Goal: Task Accomplishment & Management: Manage account settings

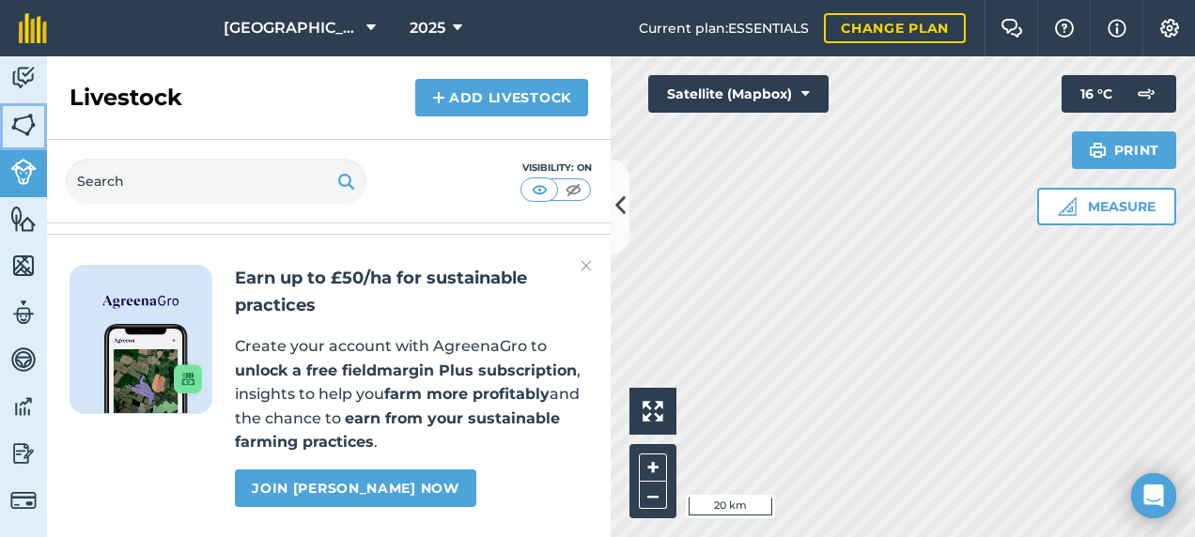
click at [5, 142] on link "Fields" at bounding box center [23, 126] width 47 height 47
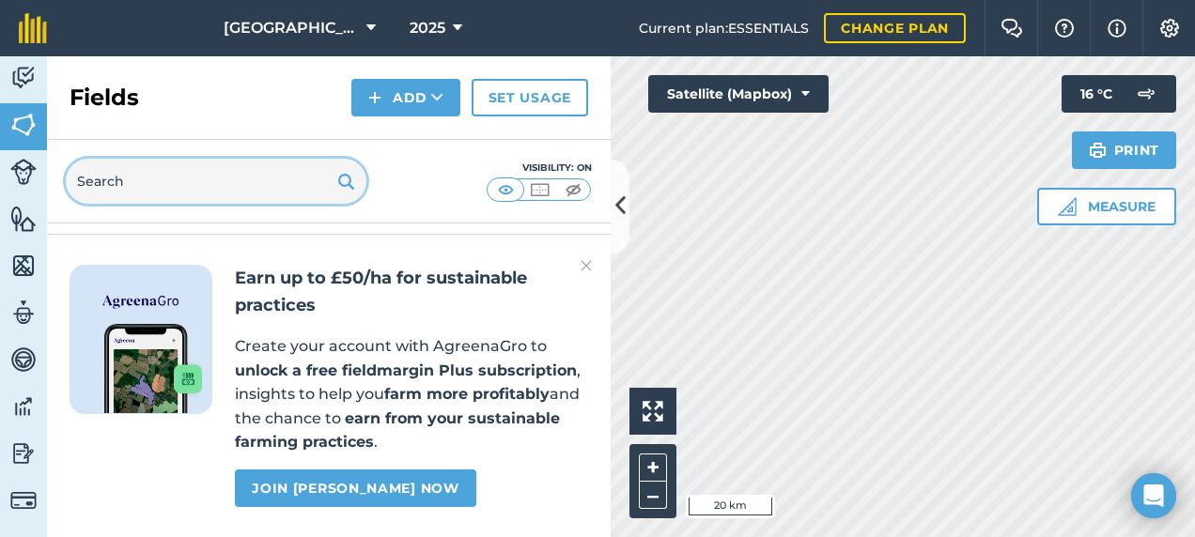
click at [146, 177] on input "text" at bounding box center [216, 181] width 301 height 45
type input "footl"
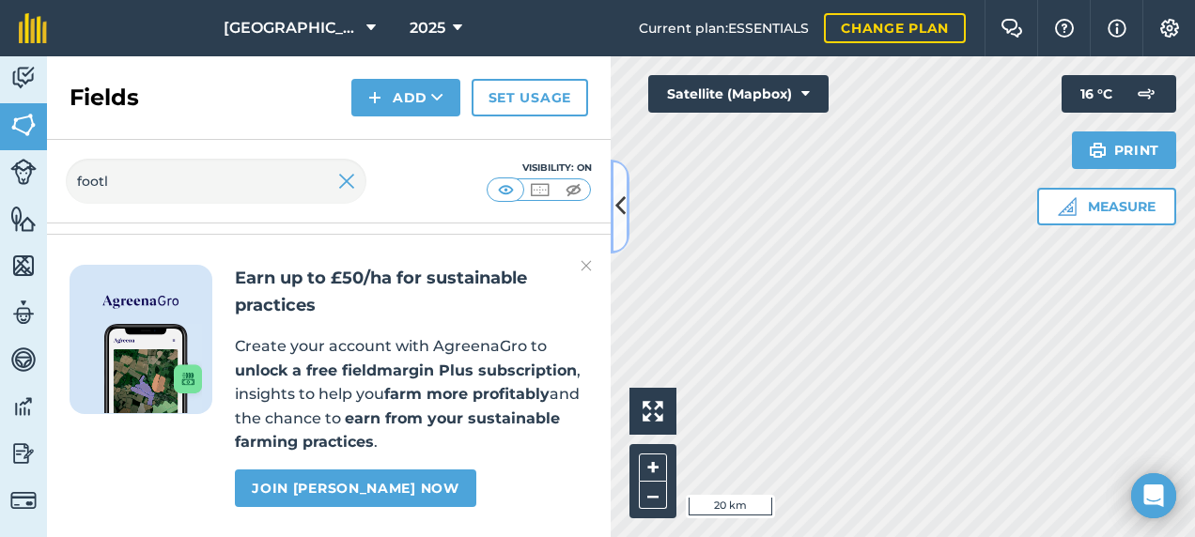
click at [621, 201] on icon at bounding box center [620, 206] width 10 height 33
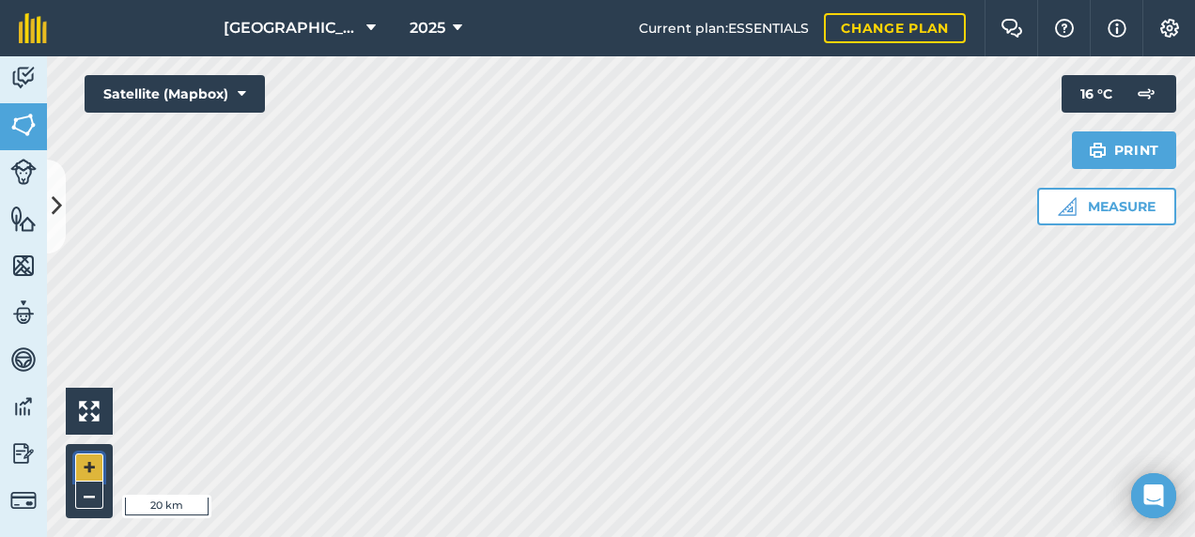
click at [91, 464] on button "+" at bounding box center [89, 468] width 28 height 28
click at [819, 43] on div "Footlands Farm 2025 Current plan : ESSENTIALS Change plan Farm Chat Help Info S…" at bounding box center [597, 268] width 1195 height 537
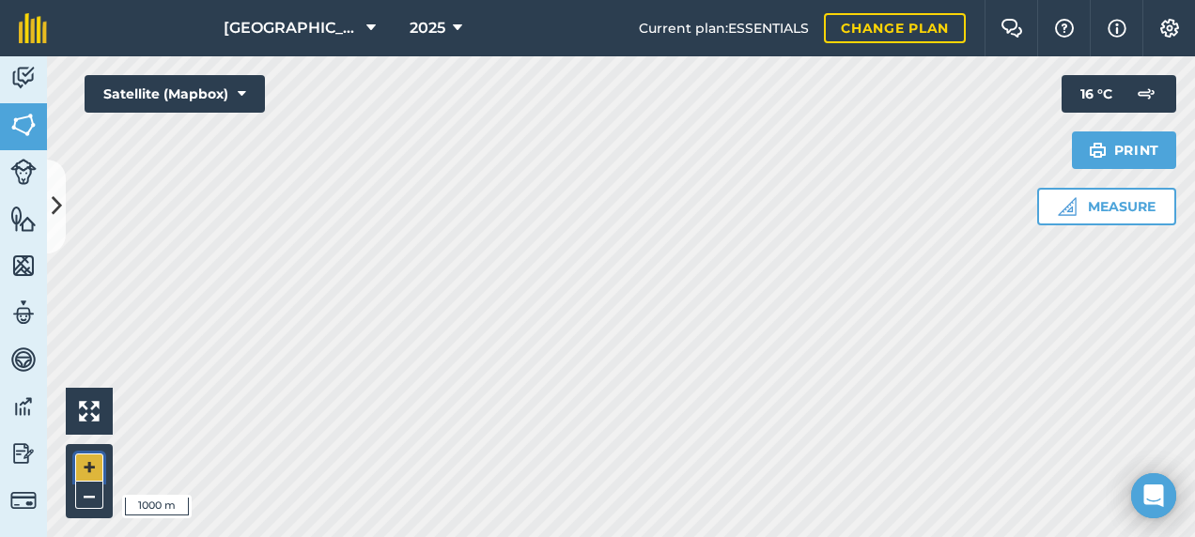
click at [83, 474] on button "+" at bounding box center [89, 468] width 28 height 28
click at [830, 536] on html "Footlands Farm 2025 Current plan : ESSENTIALS Change plan Farm Chat Help Info S…" at bounding box center [597, 268] width 1195 height 537
click at [819, 536] on html "Footlands Farm 2025 Current plan : ESSENTIALS Change plan Farm Chat Help Info S…" at bounding box center [597, 268] width 1195 height 537
click at [808, 536] on html "Footlands Farm 2025 Current plan : ESSENTIALS Change plan Farm Chat Help Info S…" at bounding box center [597, 268] width 1195 height 537
click at [96, 494] on button "–" at bounding box center [89, 495] width 28 height 27
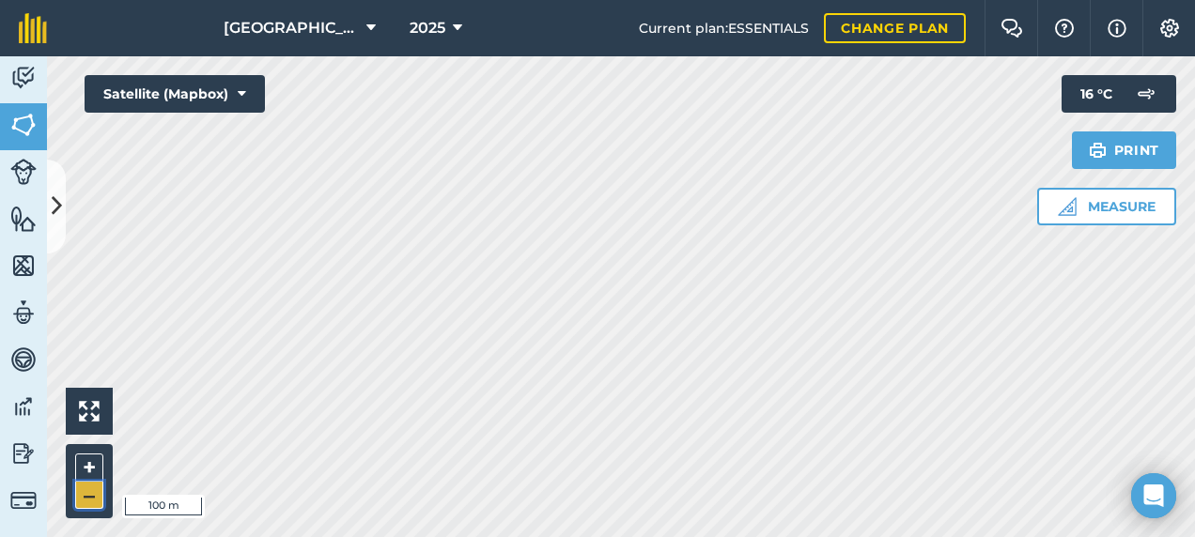
click at [96, 494] on button "–" at bounding box center [89, 495] width 28 height 27
click at [63, 203] on button at bounding box center [56, 207] width 19 height 94
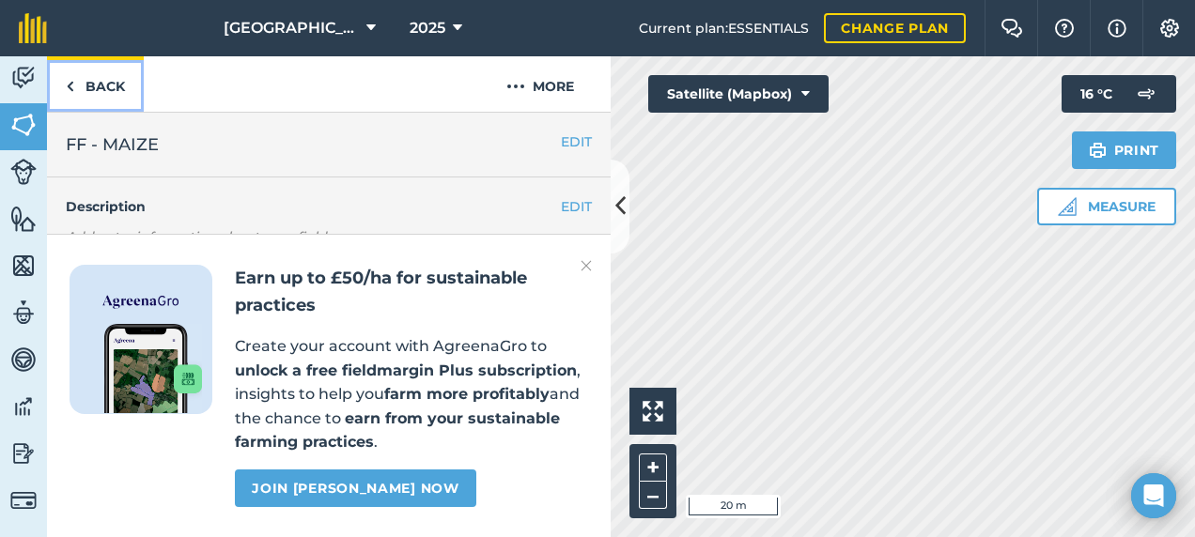
click at [113, 90] on link "Back" at bounding box center [95, 83] width 97 height 55
click at [32, 163] on img at bounding box center [23, 172] width 26 height 26
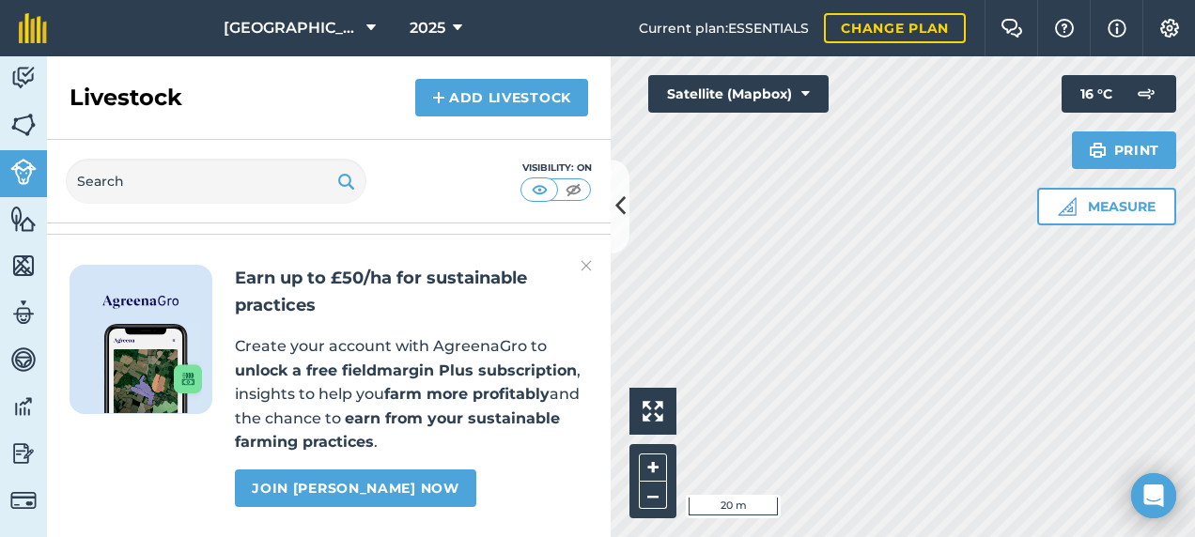
click at [145, 152] on div "Visibility: On" at bounding box center [329, 182] width 564 height 84
click at [100, 183] on input "text" at bounding box center [216, 181] width 301 height 45
type input "ff"
click at [26, 120] on img at bounding box center [23, 125] width 26 height 28
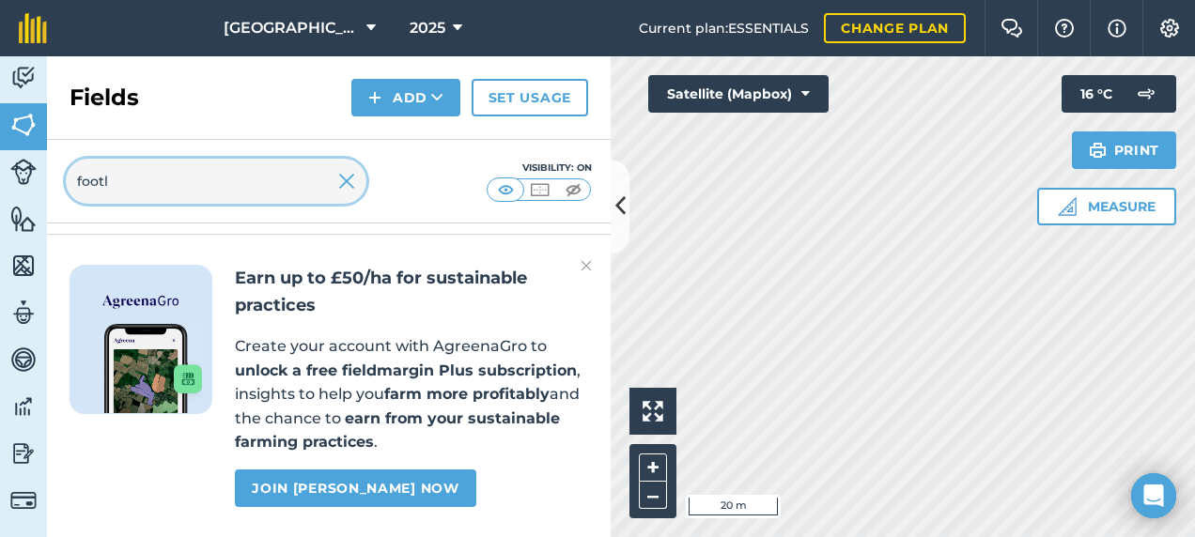
drag, startPoint x: 39, startPoint y: 201, endPoint x: 0, endPoint y: 197, distance: 38.7
click at [0, 197] on html "Footlands Farm 2025 Current plan : ESSENTIALS Change plan Farm Chat Help Info S…" at bounding box center [597, 268] width 1195 height 537
click at [585, 266] on img at bounding box center [586, 266] width 11 height 23
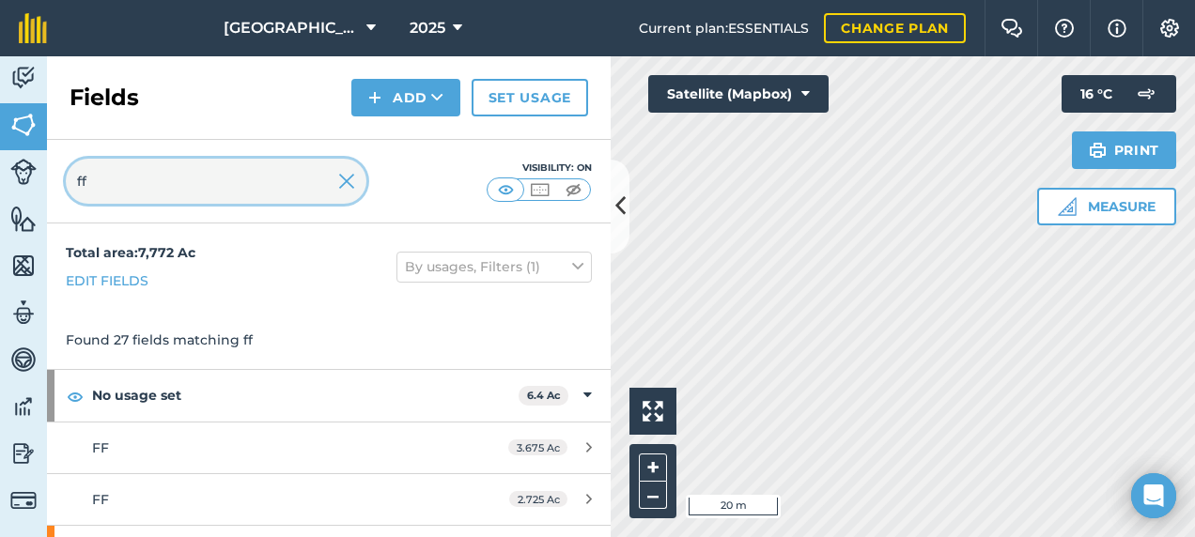
click at [167, 187] on input "ff" at bounding box center [216, 181] width 301 height 45
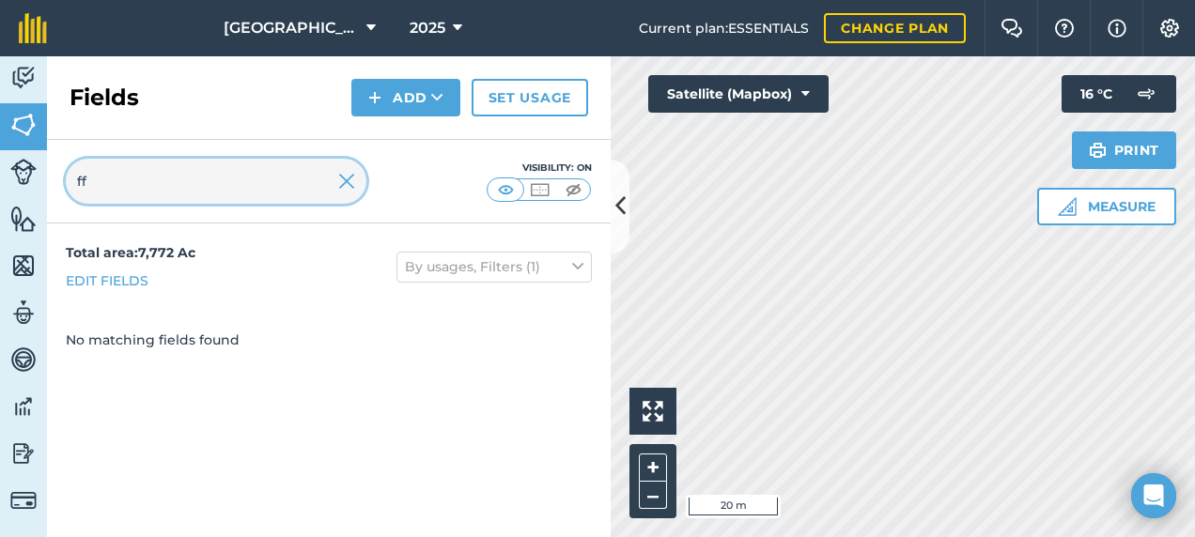
type input "f"
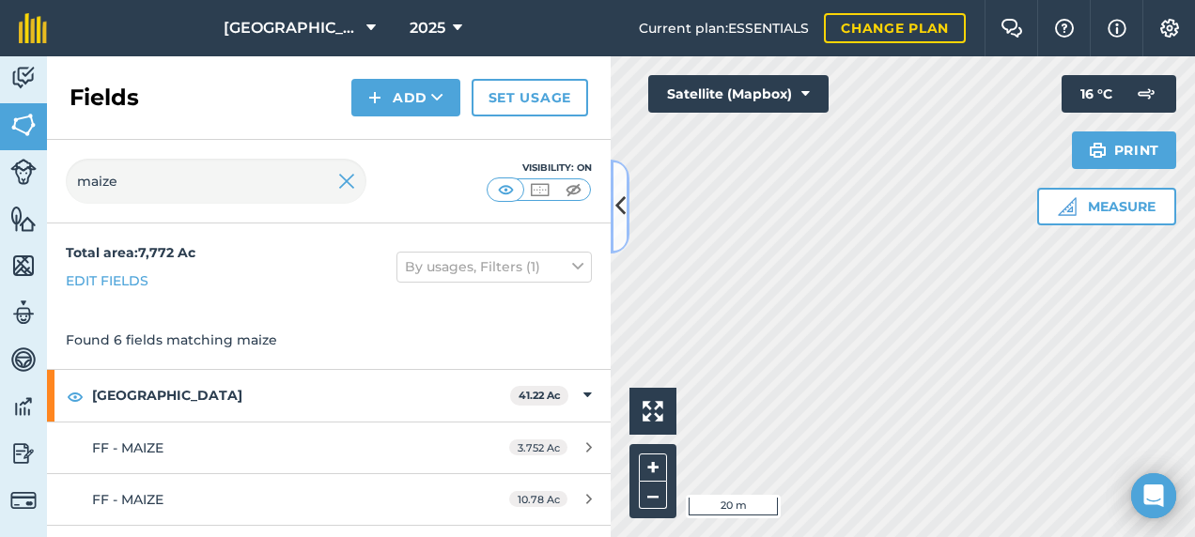
click at [623, 218] on icon at bounding box center [620, 206] width 10 height 33
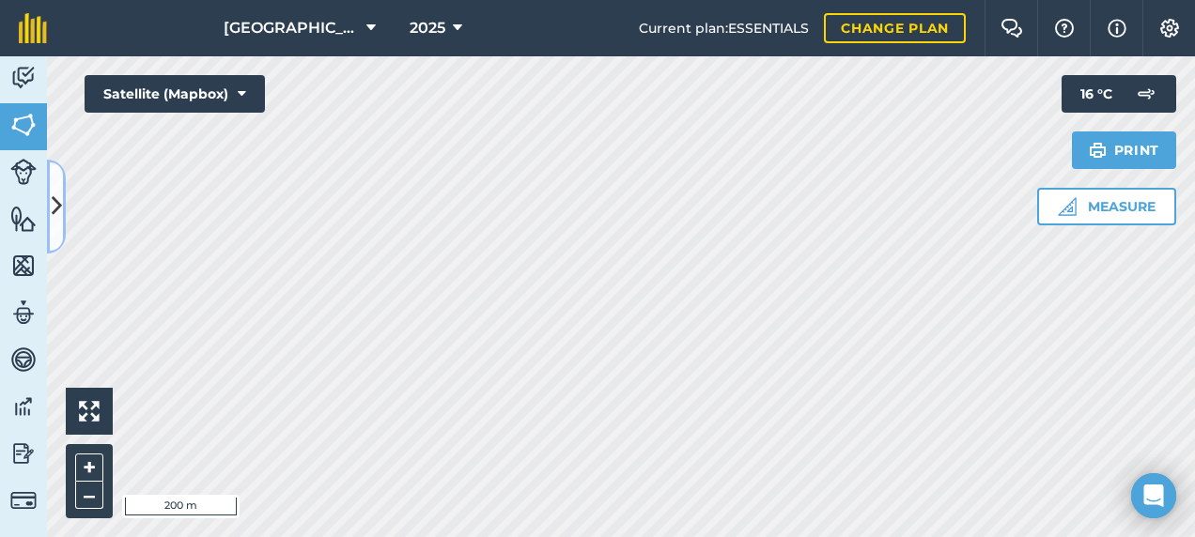
drag, startPoint x: 51, startPoint y: 201, endPoint x: 75, endPoint y: 203, distance: 24.5
click at [52, 201] on icon at bounding box center [57, 206] width 10 height 33
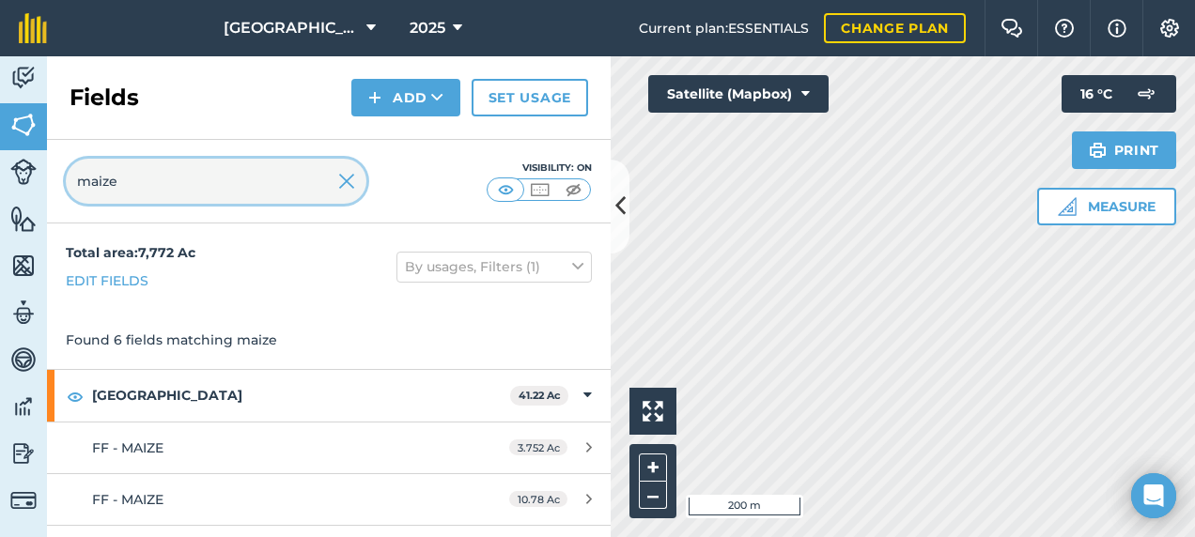
drag, startPoint x: 102, startPoint y: 176, endPoint x: 0, endPoint y: 173, distance: 102.4
click at [0, 177] on html "Footlands Farm 2025 Current plan : ESSENTIALS Change plan Farm Chat Help Info S…" at bounding box center [597, 268] width 1195 height 537
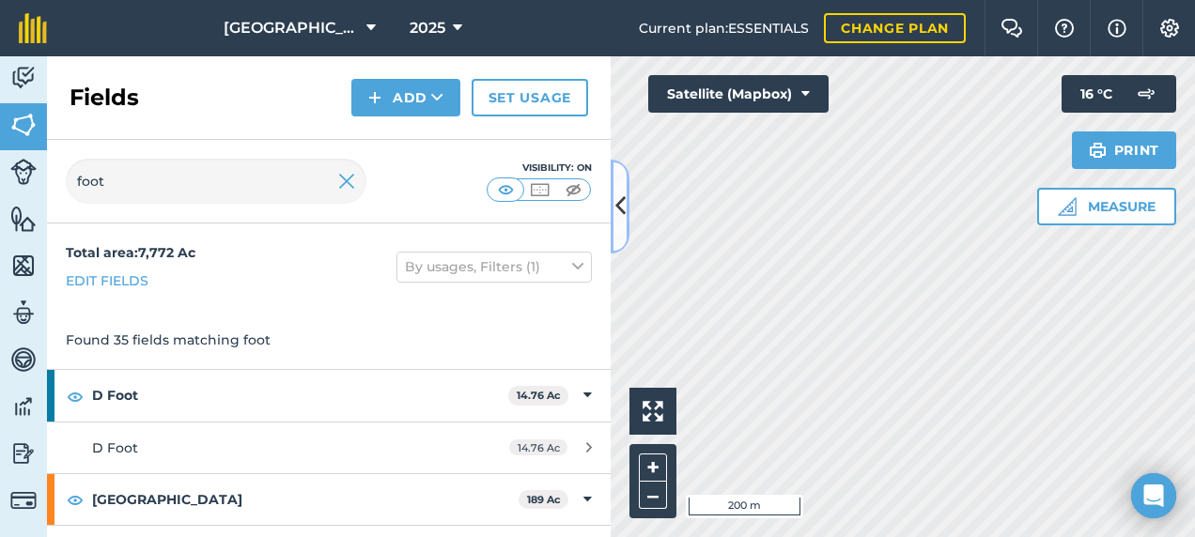
click at [620, 205] on icon at bounding box center [620, 206] width 10 height 33
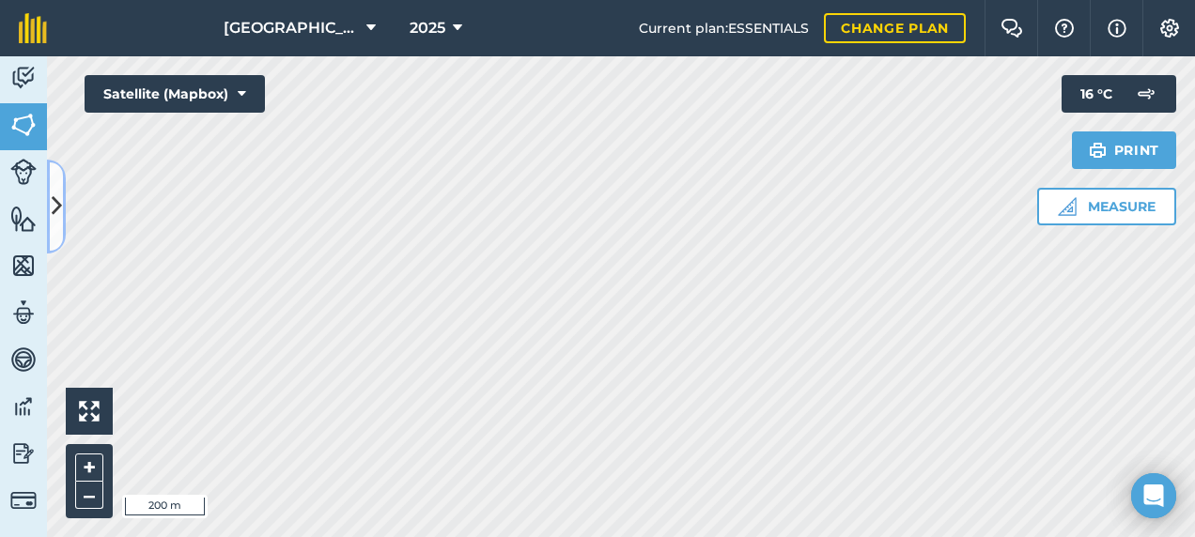
click at [57, 184] on button at bounding box center [56, 207] width 19 height 94
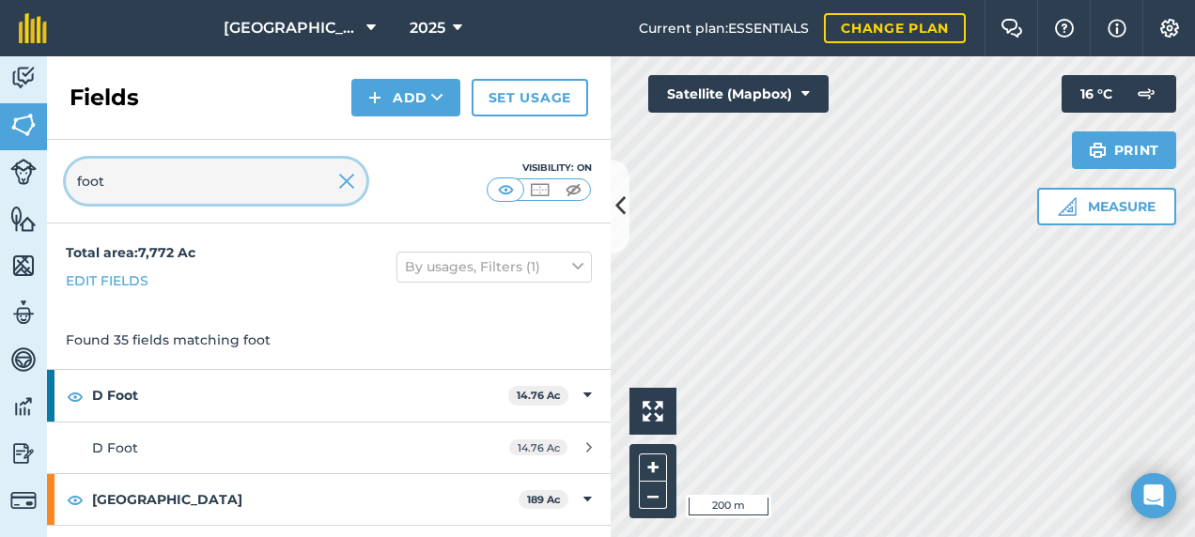
drag, startPoint x: 107, startPoint y: 187, endPoint x: 39, endPoint y: 184, distance: 68.6
click at [39, 185] on div "Activity Fields Livestock Features Maps Team Vehicles Data Reporting Billing Tu…" at bounding box center [597, 296] width 1195 height 481
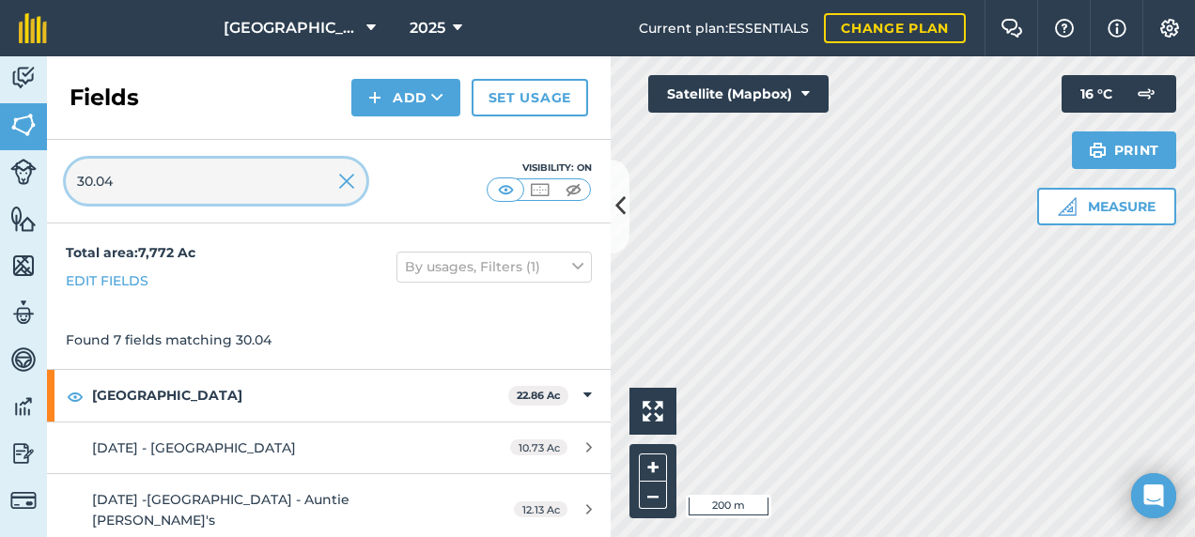
type input "30.04"
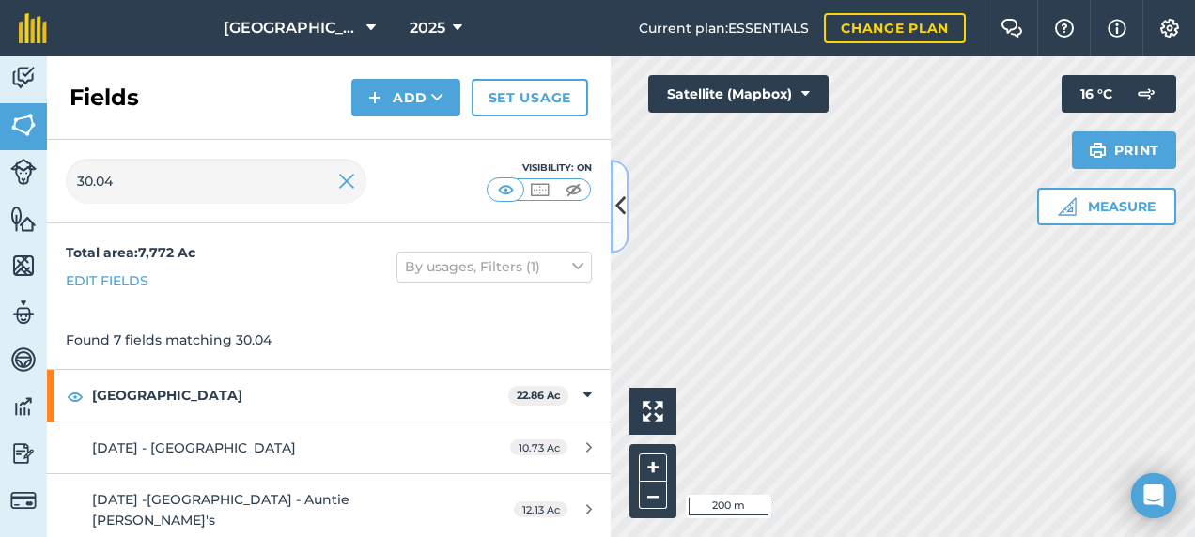
click at [622, 231] on button at bounding box center [620, 207] width 19 height 94
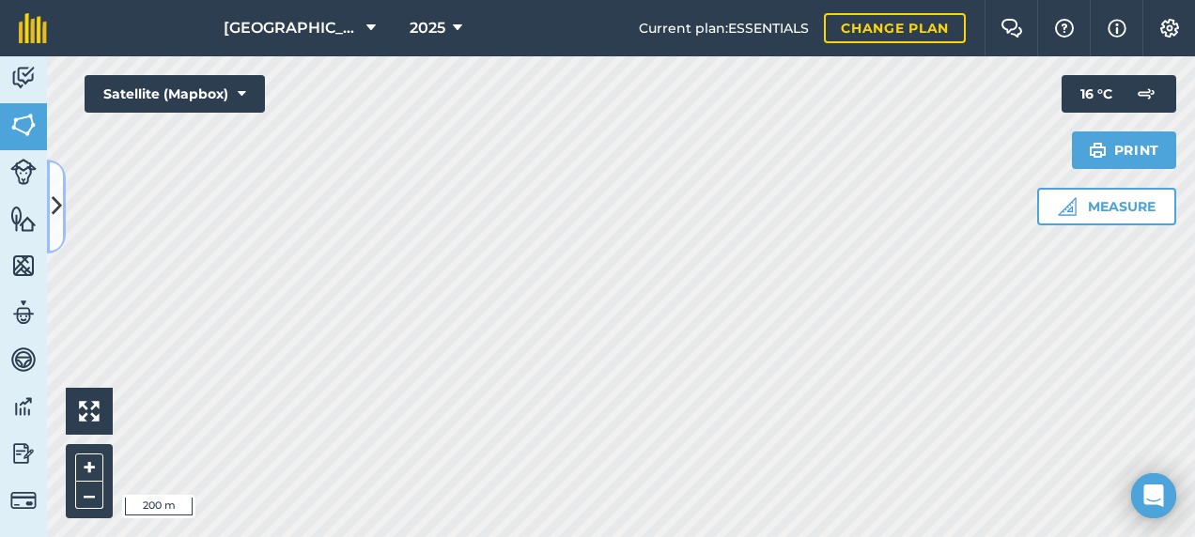
drag, startPoint x: 55, startPoint y: 189, endPoint x: 73, endPoint y: 181, distance: 19.4
click at [56, 188] on button at bounding box center [56, 207] width 19 height 94
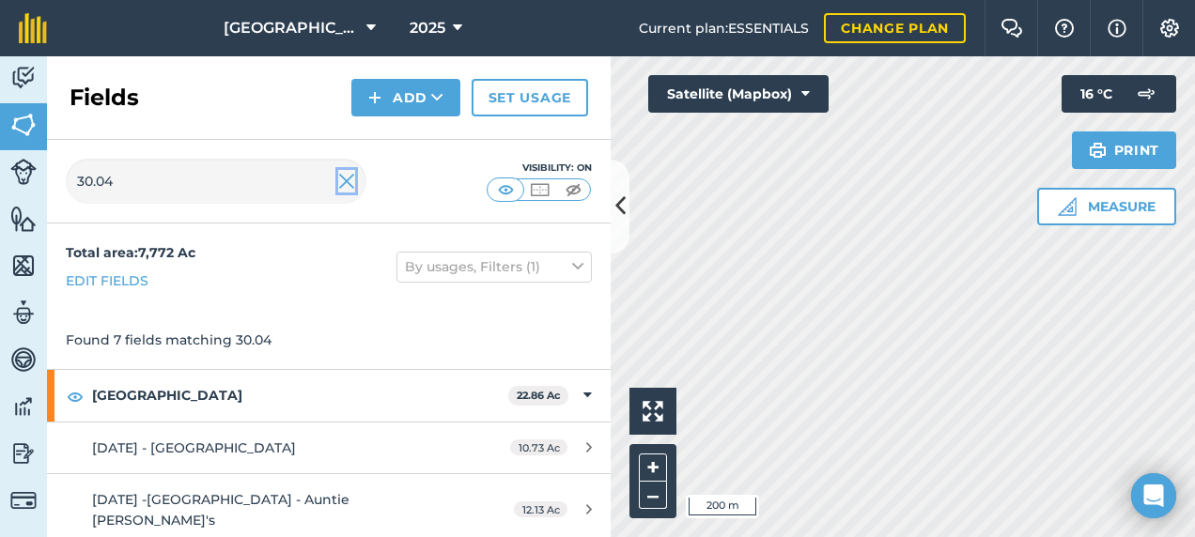
click at [342, 184] on img at bounding box center [346, 181] width 17 height 23
